Goal: Task Accomplishment & Management: Manage account settings

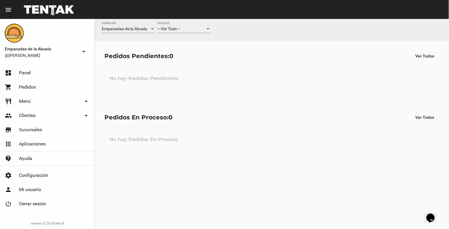
click at [178, 24] on div "-- Ver Todo -- Sucursal" at bounding box center [183, 28] width 53 height 12
click at [188, 46] on span "[GEOGRAPHIC_DATA]" at bounding box center [183, 41] width 53 height 12
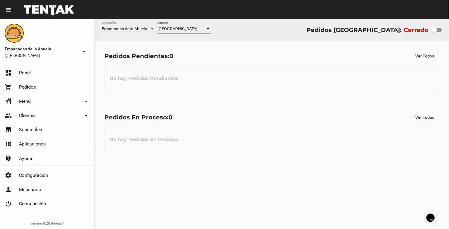
click at [180, 30] on span "[GEOGRAPHIC_DATA]" at bounding box center [177, 28] width 40 height 5
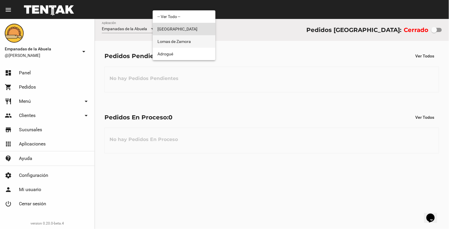
click at [185, 37] on span "Lomas de Zamora" at bounding box center [183, 41] width 53 height 12
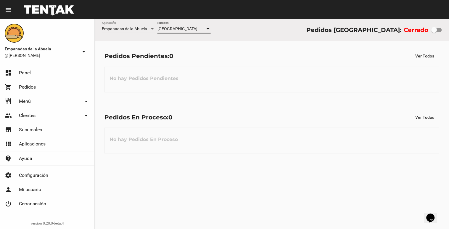
checkbox input "true"
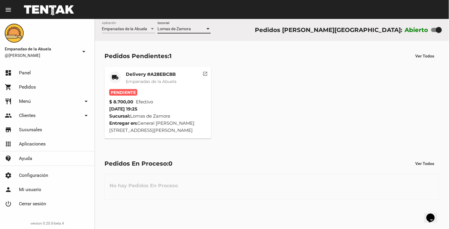
click at [168, 28] on span "Lomas de Zamora" at bounding box center [173, 28] width 33 height 5
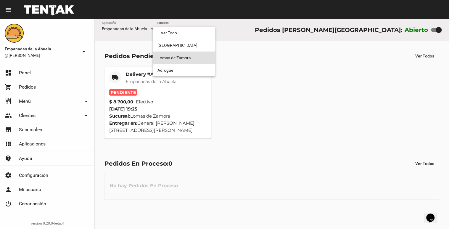
click at [244, 87] on div at bounding box center [224, 114] width 449 height 229
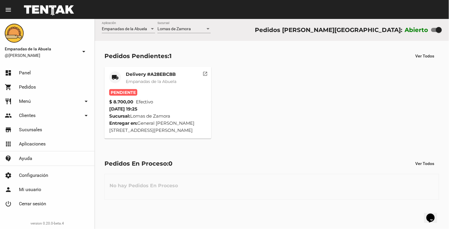
click at [140, 73] on mat-card-title "Delivery #A28EBC8B" at bounding box center [151, 74] width 51 height 6
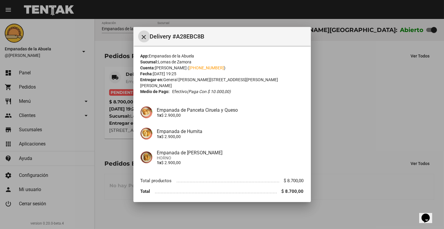
scroll to position [16, 0]
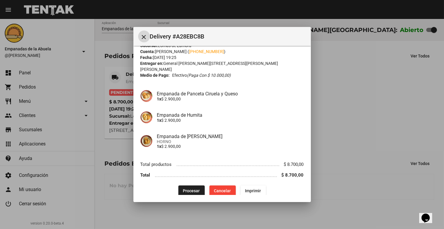
click at [186, 185] on button "Procesar" at bounding box center [191, 190] width 26 height 11
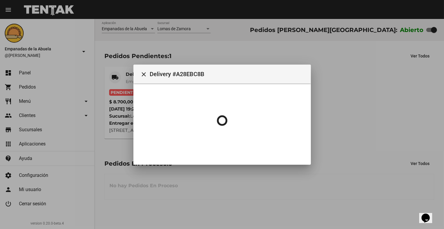
scroll to position [0, 0]
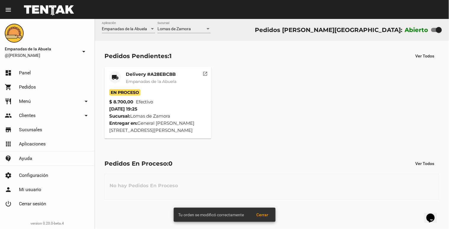
click at [154, 75] on mat-card-title "Delivery #A28EBC8B" at bounding box center [151, 74] width 51 height 6
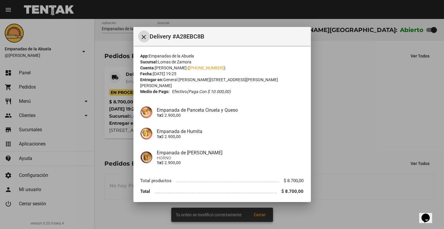
scroll to position [16, 0]
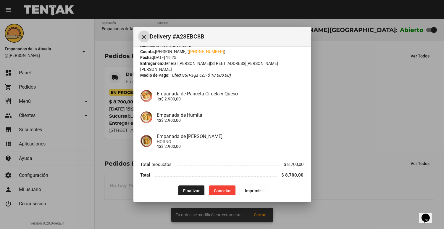
click at [252, 188] on span "Imprimir" at bounding box center [253, 190] width 16 height 5
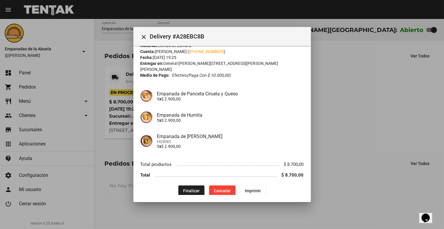
click at [148, 40] on button "close" at bounding box center [144, 36] width 12 height 12
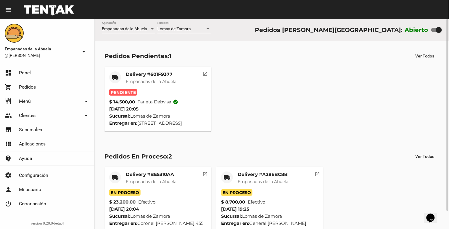
click at [148, 173] on mat-card-title "Delivery #BE5310AA" at bounding box center [151, 174] width 51 height 6
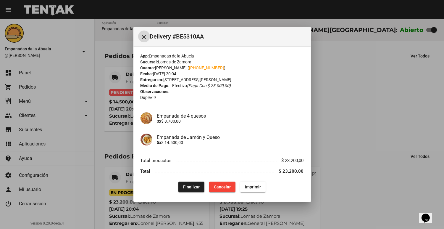
click at [144, 98] on p "Duplex 9" at bounding box center [221, 97] width 163 height 6
click at [128, 83] on div at bounding box center [222, 114] width 444 height 229
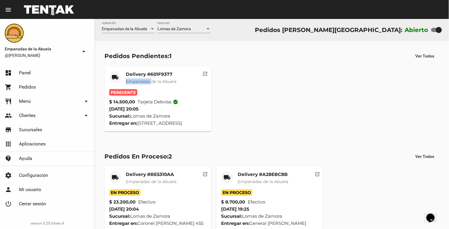
click at [128, 83] on span "Empanadas de la Abuela" at bounding box center [151, 81] width 51 height 5
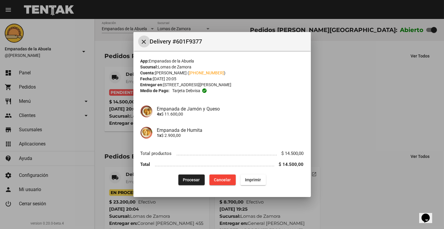
click at [188, 90] on span "Tarjeta debvisa" at bounding box center [186, 91] width 28 height 6
click at [183, 180] on span "Procesar" at bounding box center [191, 179] width 17 height 5
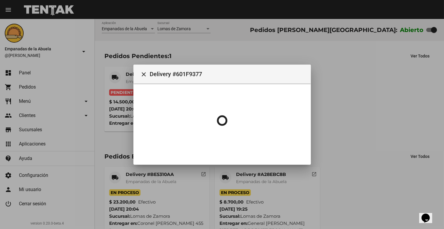
click at [126, 86] on div at bounding box center [222, 114] width 444 height 229
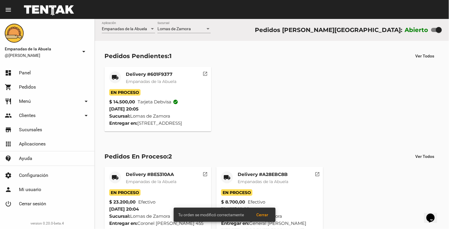
click at [126, 86] on div "Delivery #601F9377 Empanadas de la Abuela" at bounding box center [151, 80] width 51 height 18
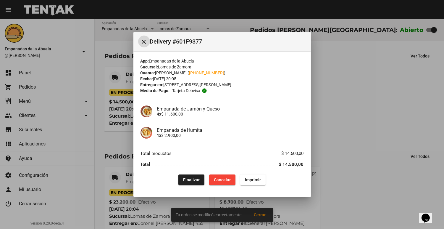
click at [252, 184] on button "Imprimir" at bounding box center [252, 179] width 25 height 11
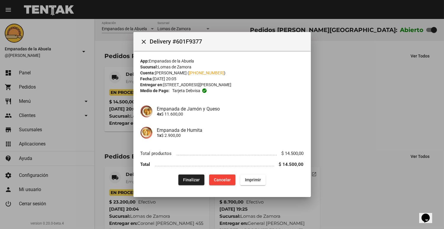
click at [387, 148] on div at bounding box center [222, 114] width 444 height 229
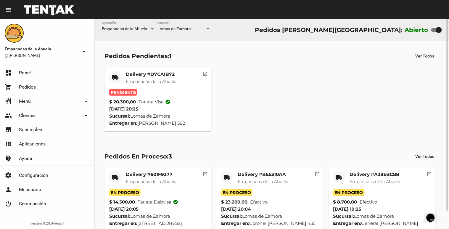
click at [165, 88] on div "Delivery #D7CA1B72 Empanadas de la Abuela" at bounding box center [151, 80] width 51 height 18
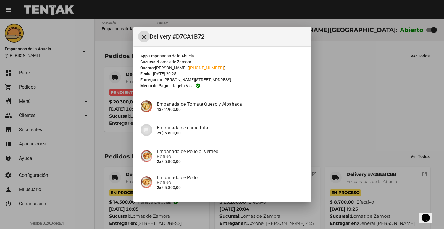
scroll to position [47, 0]
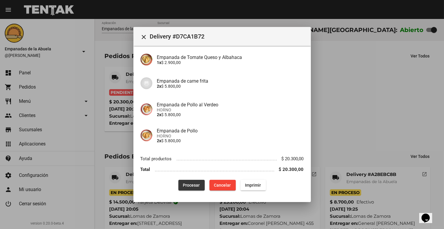
click at [183, 183] on span "Procesar" at bounding box center [191, 184] width 17 height 5
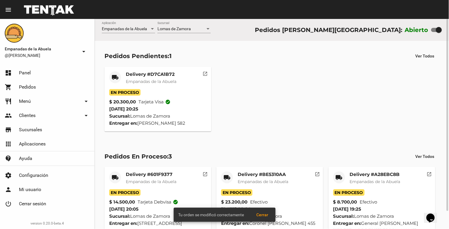
click at [126, 84] on mat-card-subtitle "Empanadas de la Abuela" at bounding box center [151, 81] width 51 height 6
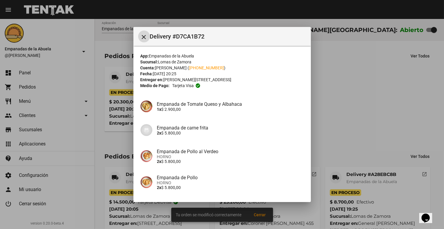
scroll to position [47, 0]
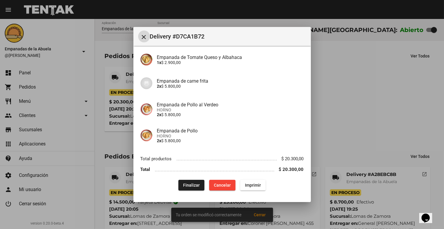
click at [247, 190] on mat-dialog-content "App: Empanadas de la Abuela Sucursal: [PERSON_NAME] Cuenta: [PERSON_NAME] ( [PH…" at bounding box center [221, 120] width 177 height 148
click at [250, 185] on span "Imprimir" at bounding box center [253, 184] width 16 height 5
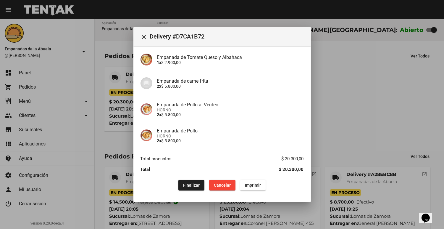
click at [409, 91] on div at bounding box center [222, 114] width 444 height 229
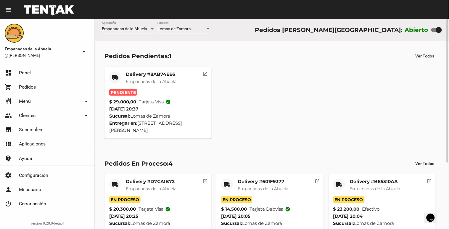
click at [137, 79] on span "Empanadas de la Abuela" at bounding box center [151, 81] width 51 height 5
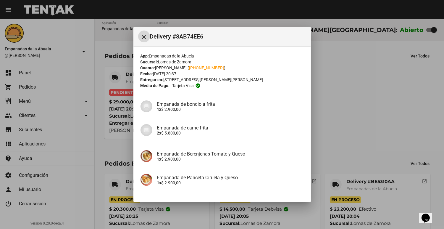
scroll to position [94, 0]
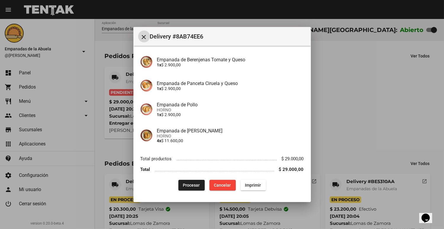
click at [184, 184] on span "Procesar" at bounding box center [191, 184] width 17 height 5
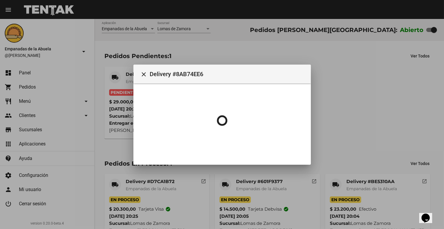
scroll to position [0, 0]
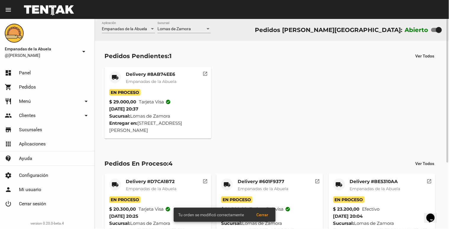
click at [143, 76] on mat-card-title "Delivery #8AB74EE6" at bounding box center [151, 74] width 51 height 6
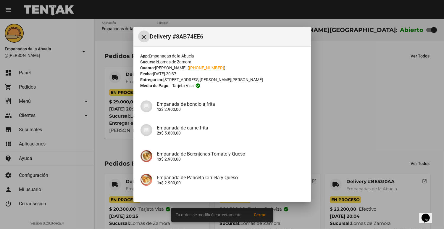
scroll to position [94, 0]
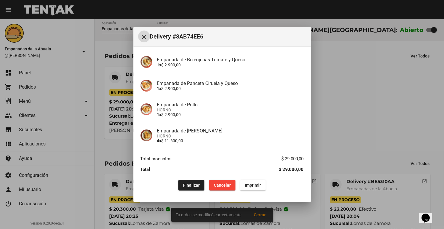
click at [255, 181] on button "Imprimir" at bounding box center [252, 185] width 25 height 11
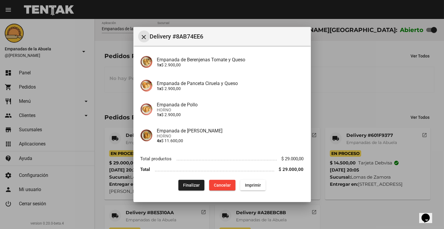
click at [143, 35] on mat-icon "close" at bounding box center [143, 36] width 7 height 7
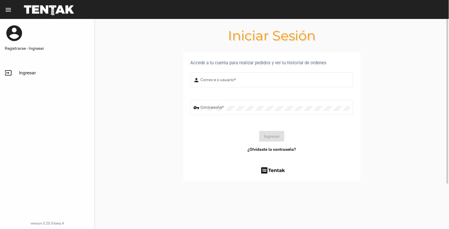
type input "[EMAIL_ADDRESS][DOMAIN_NAME]"
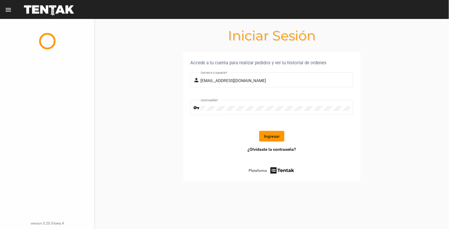
click at [276, 135] on button "Ingresar" at bounding box center [271, 136] width 25 height 11
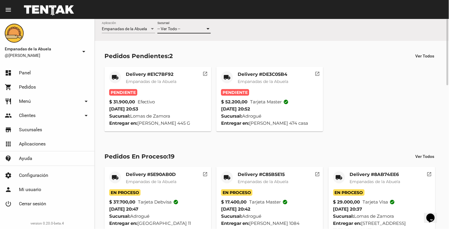
click at [169, 27] on span "-- Ver Todo --" at bounding box center [168, 28] width 23 height 5
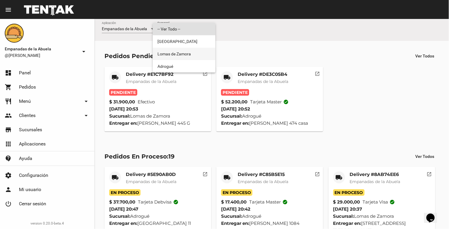
click at [169, 55] on span "Lomas de Zamora" at bounding box center [183, 54] width 53 height 12
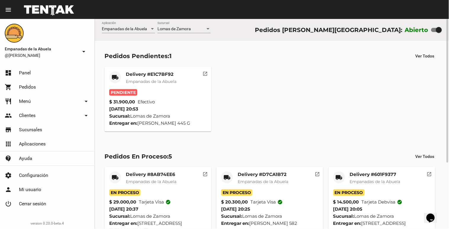
click at [153, 84] on mat-card-subtitle "Empanadas de la Abuela" at bounding box center [151, 81] width 51 height 6
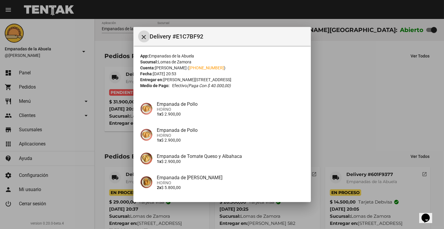
scroll to position [137, 0]
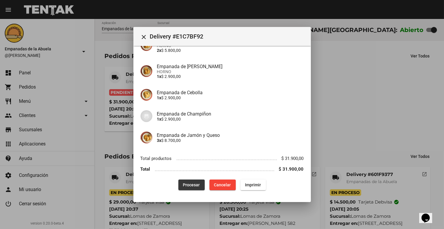
click at [187, 180] on button "Procesar" at bounding box center [191, 184] width 26 height 11
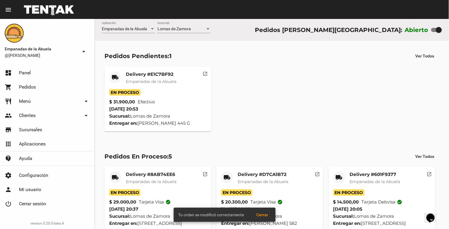
click at [147, 83] on span "Empanadas de la Abuela" at bounding box center [151, 81] width 51 height 5
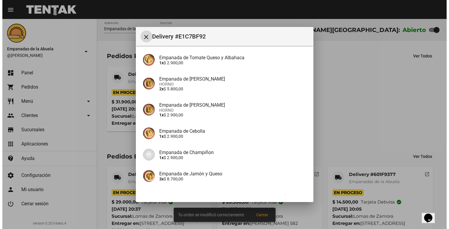
scroll to position [131, 0]
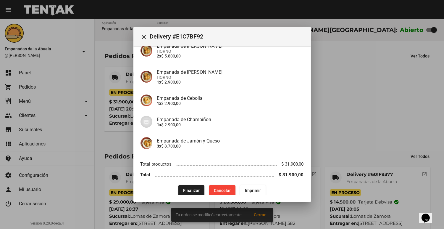
click at [242, 183] on div "App: Empanadas de la Abuela Sucursal: [PERSON_NAME][GEOGRAPHIC_DATA] Cuenta: [P…" at bounding box center [221, 59] width 163 height 274
click at [251, 186] on button "Imprimir" at bounding box center [252, 190] width 25 height 11
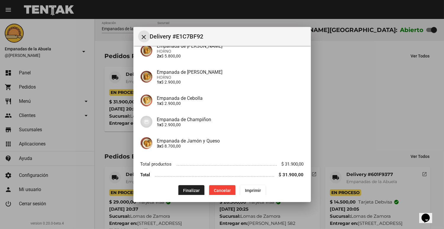
click at [146, 40] on button "close" at bounding box center [144, 36] width 12 height 12
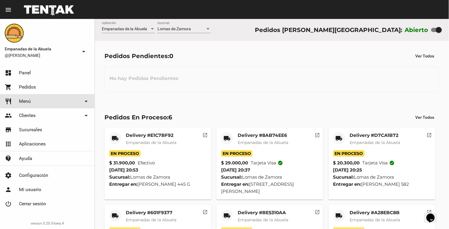
click at [46, 101] on link "restaurant Menú arrow_drop_down" at bounding box center [47, 101] width 94 height 14
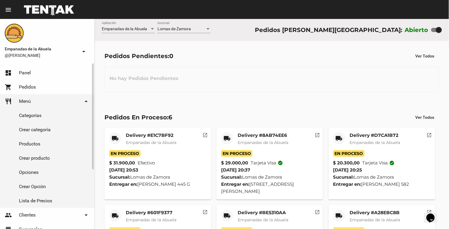
click at [30, 141] on link "Productos" at bounding box center [47, 144] width 94 height 14
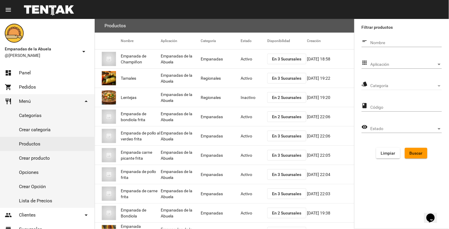
click at [416, 60] on div "Aplicación Aplicación" at bounding box center [405, 63] width 71 height 12
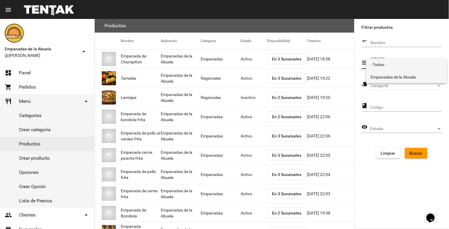
click at [408, 73] on span "Empanadas de la Abuela" at bounding box center [406, 77] width 71 height 12
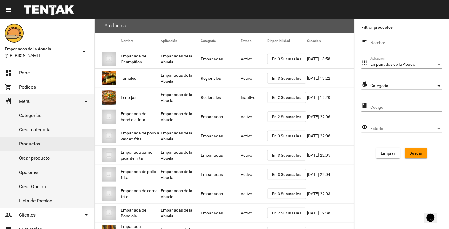
click at [421, 85] on span "Categoría" at bounding box center [403, 85] width 66 height 5
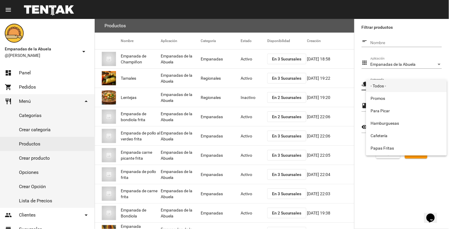
scroll to position [98, 0]
click at [389, 145] on span "Empanadas" at bounding box center [406, 149] width 71 height 12
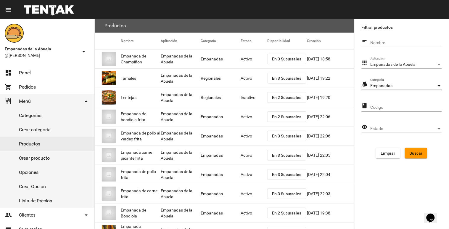
click at [420, 153] on span "Buscar" at bounding box center [415, 153] width 13 height 5
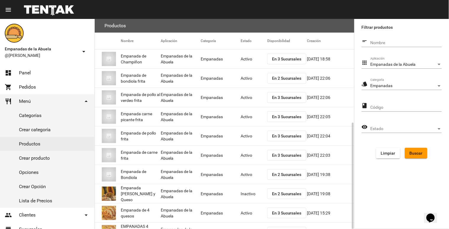
scroll to position [58, 0]
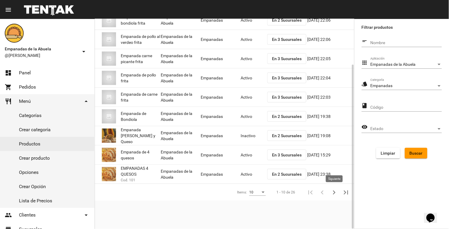
click at [336, 191] on icon "Siguiente" at bounding box center [334, 192] width 8 height 8
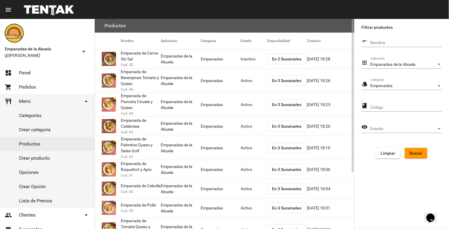
scroll to position [66, 0]
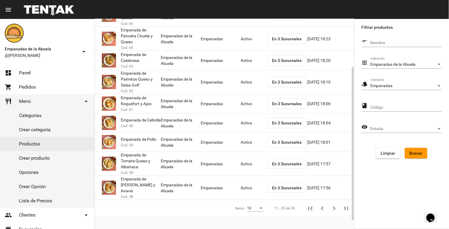
click at [245, 82] on mat-cell "Activo" at bounding box center [253, 81] width 27 height 19
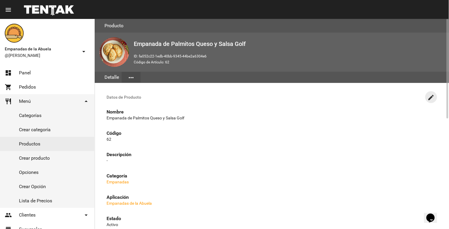
click at [431, 93] on button "create" at bounding box center [431, 97] width 12 height 12
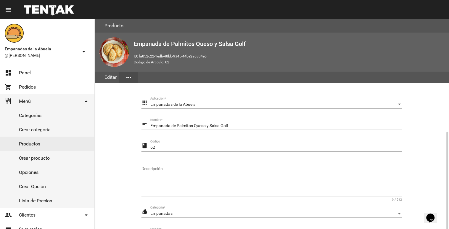
scroll to position [83, 0]
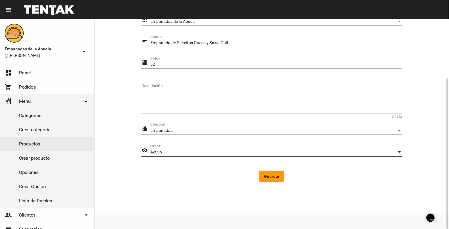
click at [192, 152] on div "Activo" at bounding box center [273, 152] width 246 height 5
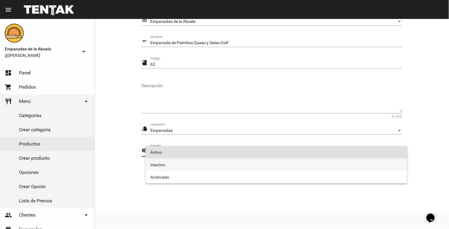
click at [172, 165] on span "Inactivo" at bounding box center [276, 164] width 252 height 12
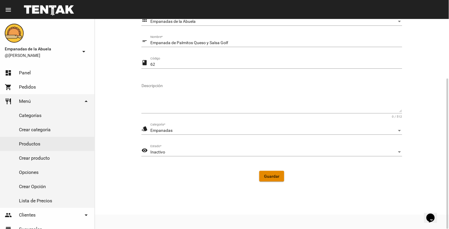
click at [272, 176] on span "Guardar" at bounding box center [271, 176] width 15 height 5
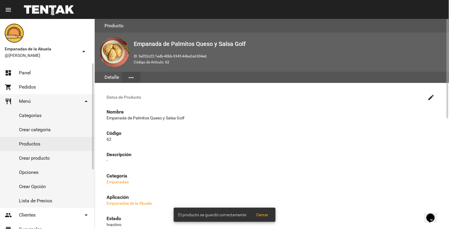
click at [26, 75] on span "Panel" at bounding box center [25, 73] width 12 height 6
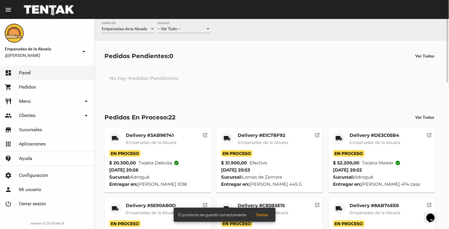
click at [185, 33] on div "-- Ver Todo -- Sucursal" at bounding box center [183, 28] width 53 height 12
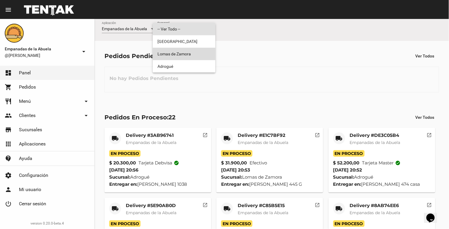
click at [186, 51] on span "Lomas de Zamora" at bounding box center [183, 54] width 53 height 12
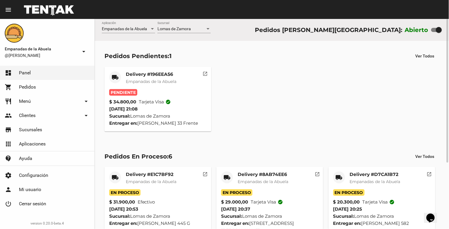
click at [145, 77] on div "Delivery #196EEA56 Empanadas de la Abuela" at bounding box center [151, 80] width 51 height 18
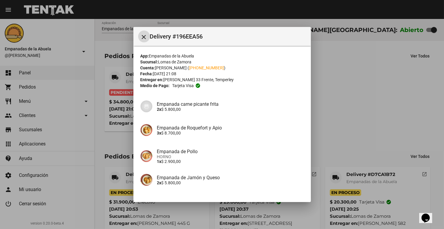
scroll to position [94, 0]
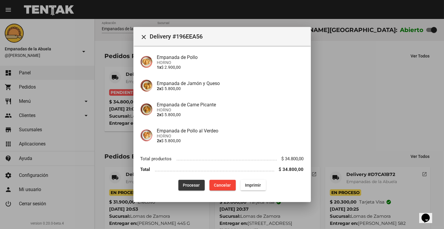
click at [185, 187] on span "Procesar" at bounding box center [191, 184] width 17 height 5
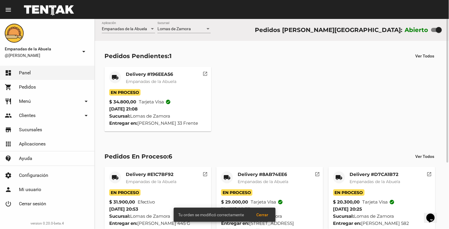
click at [132, 84] on mat-card-subtitle "Empanadas de la Abuela" at bounding box center [151, 81] width 51 height 6
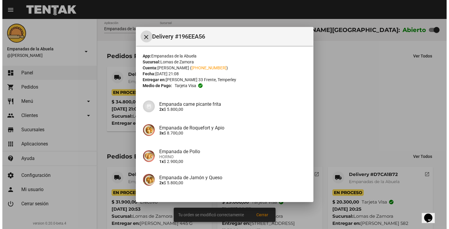
scroll to position [94, 0]
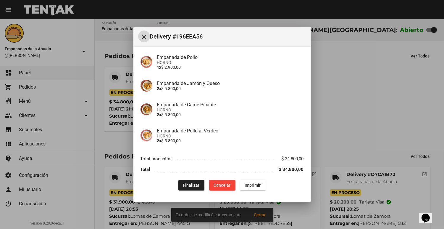
click at [253, 182] on span "Imprimir" at bounding box center [253, 184] width 16 height 5
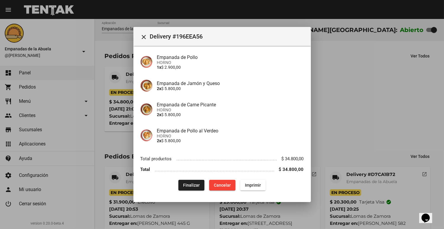
click at [142, 37] on mat-icon "close" at bounding box center [143, 36] width 7 height 7
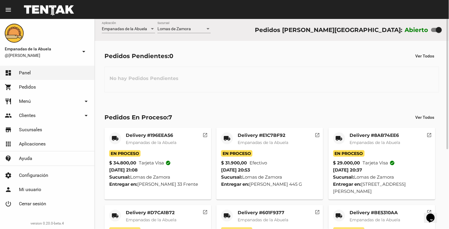
click at [168, 22] on div "[PERSON_NAME] Sucursal" at bounding box center [183, 28] width 53 height 12
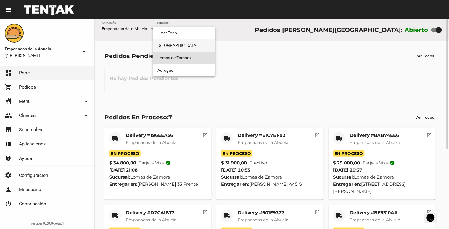
click at [167, 40] on span "[GEOGRAPHIC_DATA]" at bounding box center [183, 45] width 53 height 12
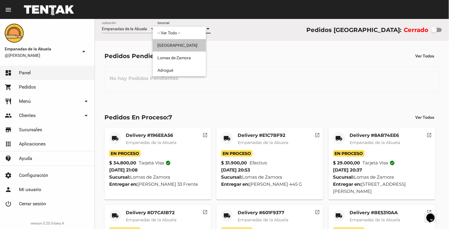
click at [175, 25] on div "Monte Grande Sucursal" at bounding box center [183, 28] width 53 height 12
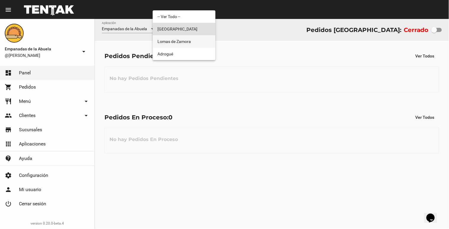
click at [175, 40] on span "Lomas de Zamora" at bounding box center [183, 41] width 53 height 12
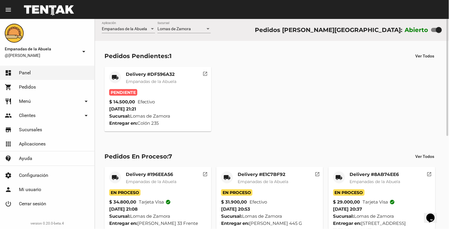
click at [170, 72] on mat-card-title "Delivery #DF596A32" at bounding box center [151, 74] width 51 height 6
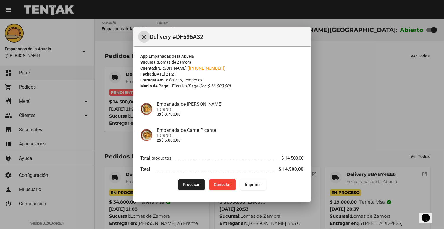
click at [184, 183] on span "Procesar" at bounding box center [191, 184] width 17 height 5
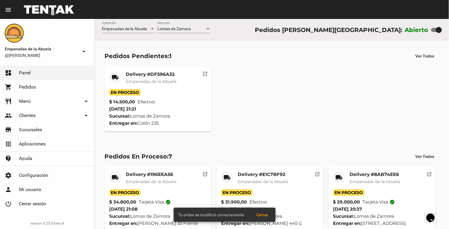
click at [137, 78] on div "Delivery #DF596A32 Empanadas de la Abuela" at bounding box center [151, 80] width 51 height 18
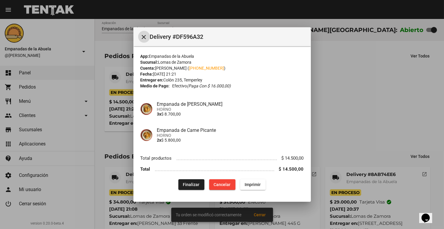
click at [264, 185] on button "Imprimir" at bounding box center [252, 184] width 25 height 11
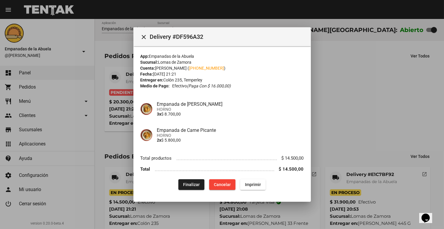
click at [122, 67] on div at bounding box center [222, 114] width 444 height 229
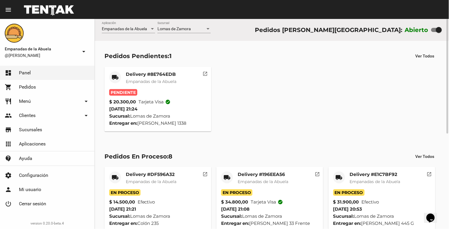
click at [147, 82] on span "Empanadas de la Abuela" at bounding box center [151, 81] width 51 height 5
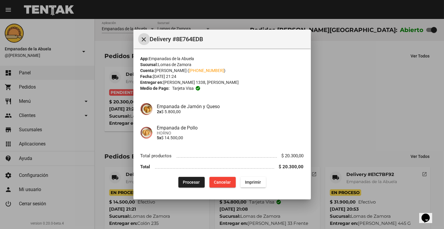
click at [185, 180] on span "Procesar" at bounding box center [191, 182] width 17 height 5
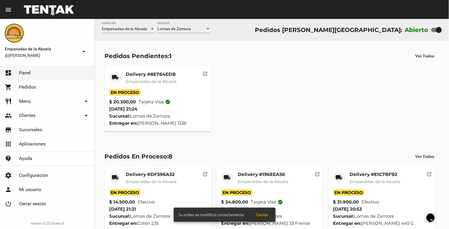
click at [133, 82] on span "Empanadas de la Abuela" at bounding box center [151, 81] width 51 height 5
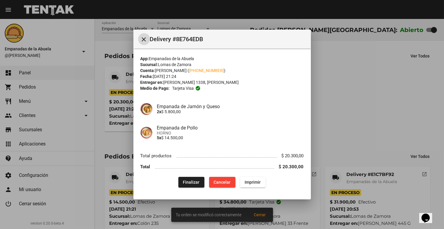
click at [248, 176] on div "App: Empanadas de la Abuela Sucursal: [PERSON_NAME] Cuenta: [PERSON_NAME] ( [PH…" at bounding box center [221, 122] width 163 height 132
click at [248, 184] on button "Imprimir" at bounding box center [252, 182] width 25 height 11
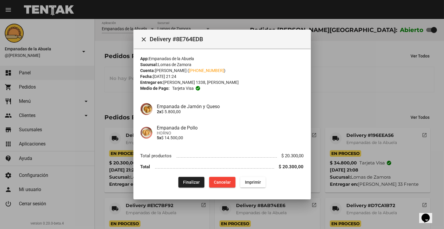
click at [333, 150] on div at bounding box center [222, 114] width 444 height 229
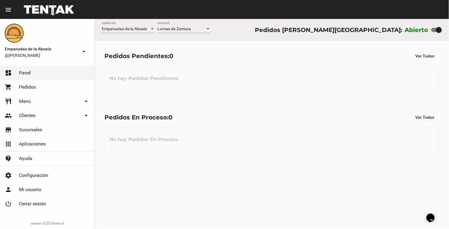
click at [435, 33] on label at bounding box center [436, 29] width 11 height 7
click at [434, 32] on input "checkbox" at bounding box center [434, 32] width 0 height 0
checkbox input "false"
